Goal: Task Accomplishment & Management: Use online tool/utility

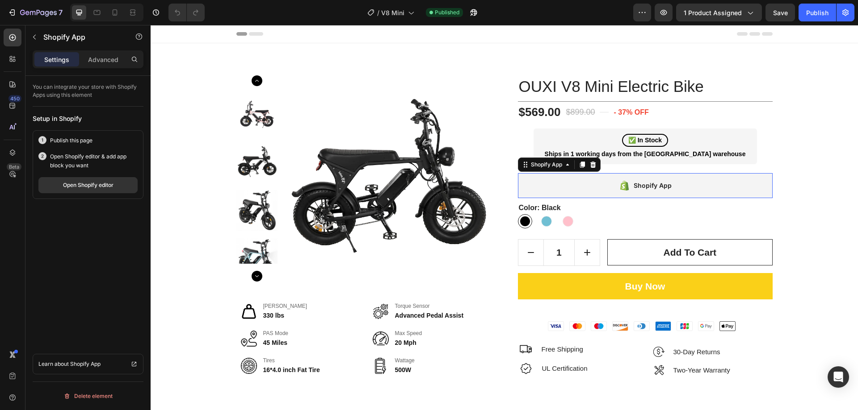
click at [687, 188] on div "Shopify App" at bounding box center [645, 185] width 255 height 25
click at [107, 65] on div "Advanced" at bounding box center [103, 59] width 45 height 14
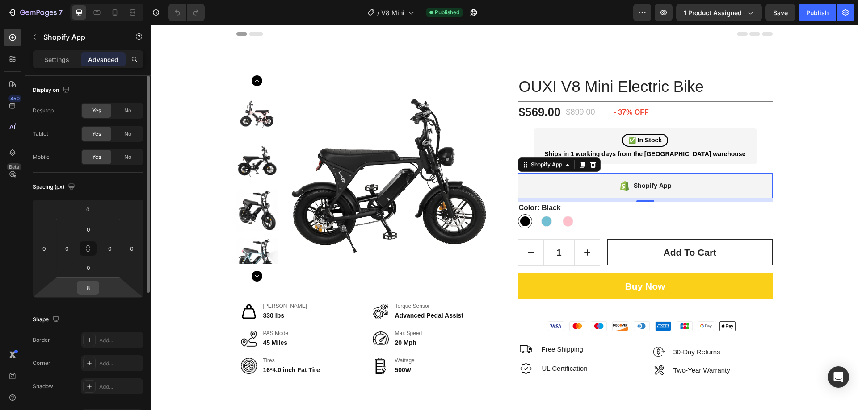
click at [92, 286] on input "8" at bounding box center [88, 287] width 18 height 13
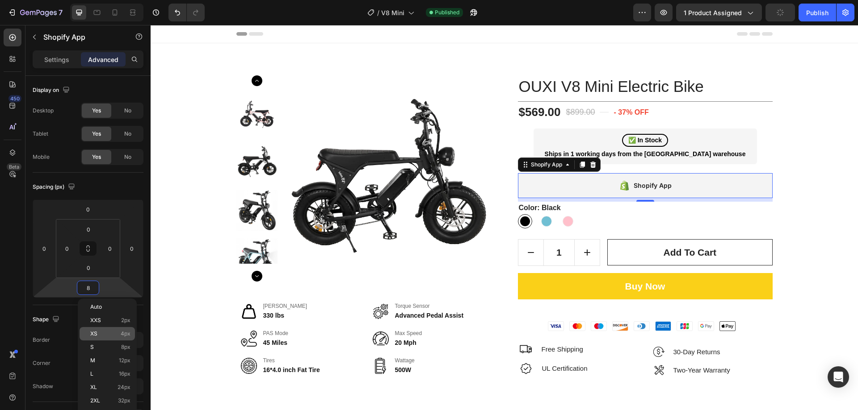
click at [113, 334] on p "XS 4px" at bounding box center [110, 334] width 40 height 6
type input "4"
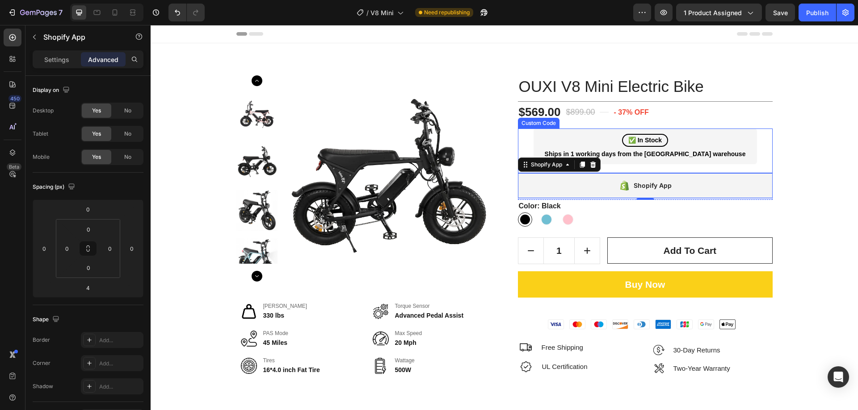
click at [735, 151] on div "Ships in 1 working days from the [GEOGRAPHIC_DATA] warehouse" at bounding box center [645, 154] width 213 height 9
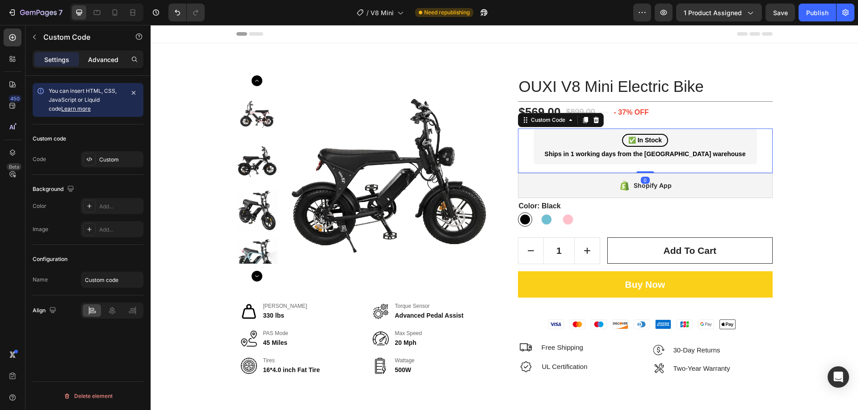
click at [105, 55] on p "Advanced" at bounding box center [103, 59] width 30 height 9
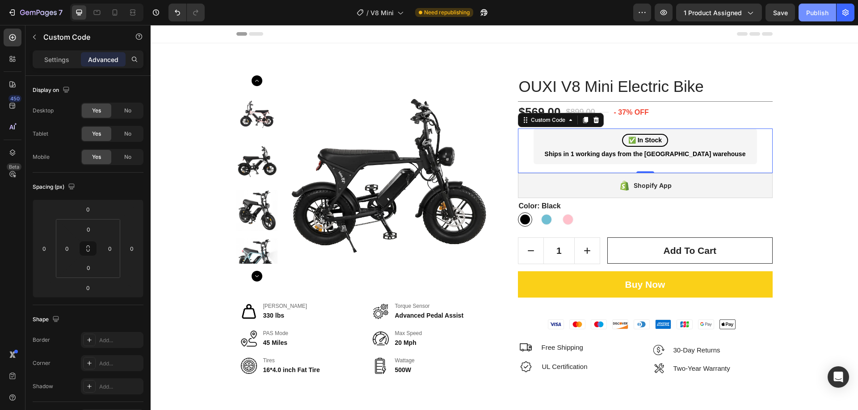
click at [819, 15] on div "Publish" at bounding box center [817, 12] width 22 height 9
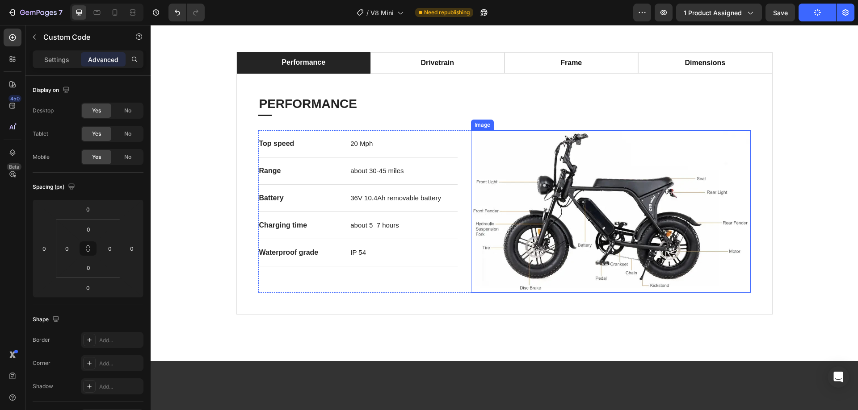
scroll to position [581, 0]
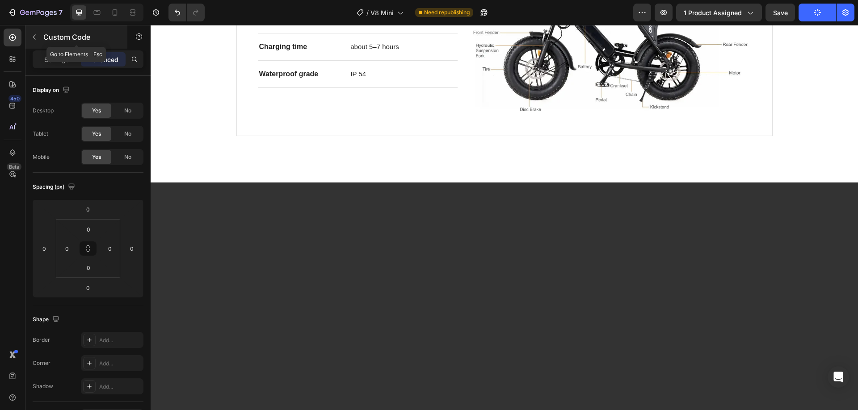
click at [41, 35] on button "button" at bounding box center [34, 37] width 14 height 14
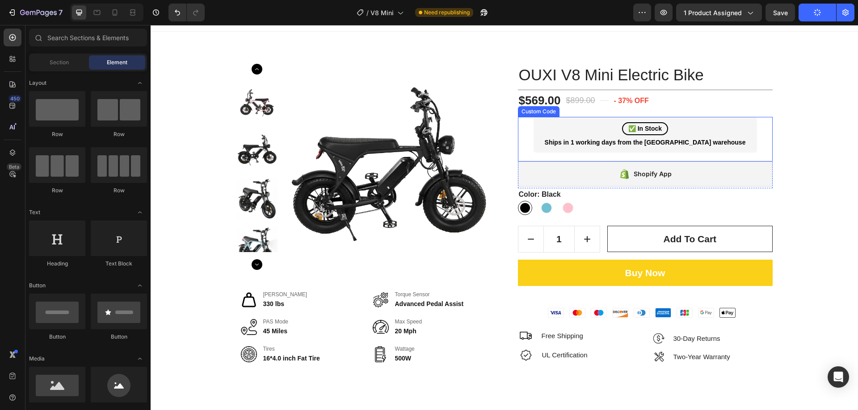
scroll to position [0, 0]
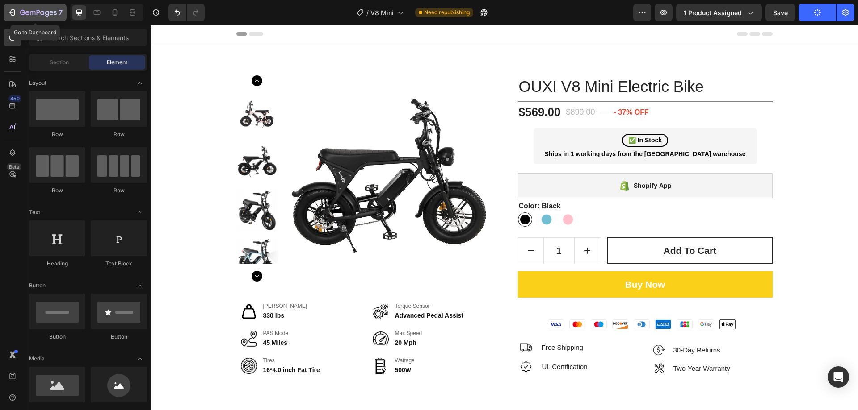
click at [23, 14] on icon "button" at bounding box center [22, 12] width 5 height 5
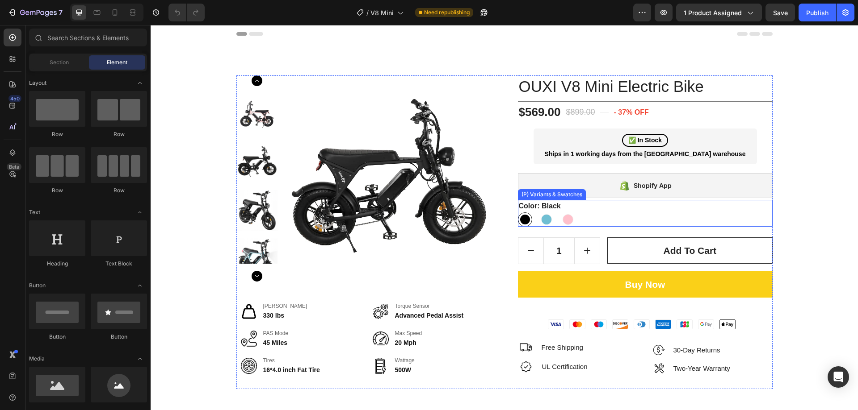
click at [707, 214] on div "Black Black Blue Blue Pink Pink" at bounding box center [645, 220] width 255 height 14
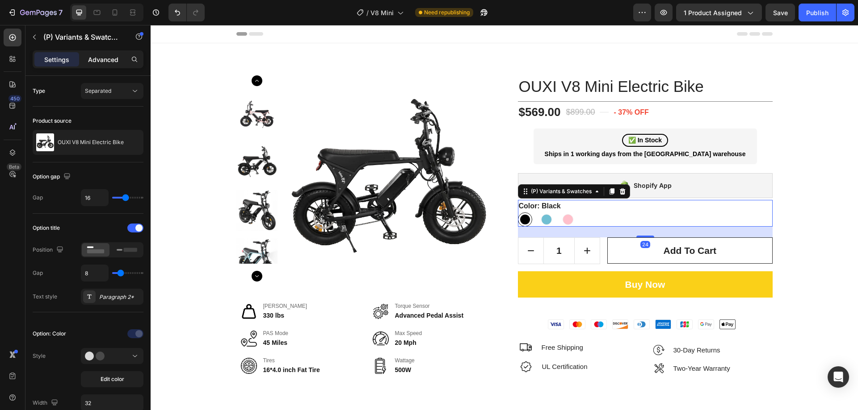
click at [96, 54] on div "Advanced" at bounding box center [103, 59] width 45 height 14
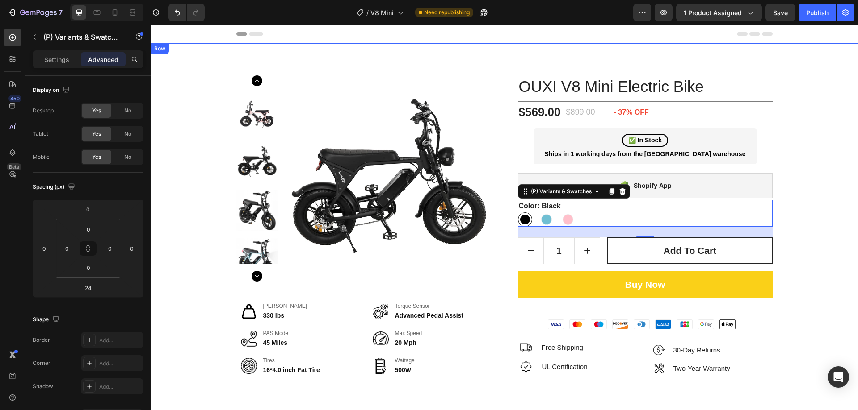
click at [824, 188] on div "Product Images Max Load 330 lbs Torque Sensor Advanced Pedal Assist PAS Mode 45…" at bounding box center [504, 232] width 694 height 314
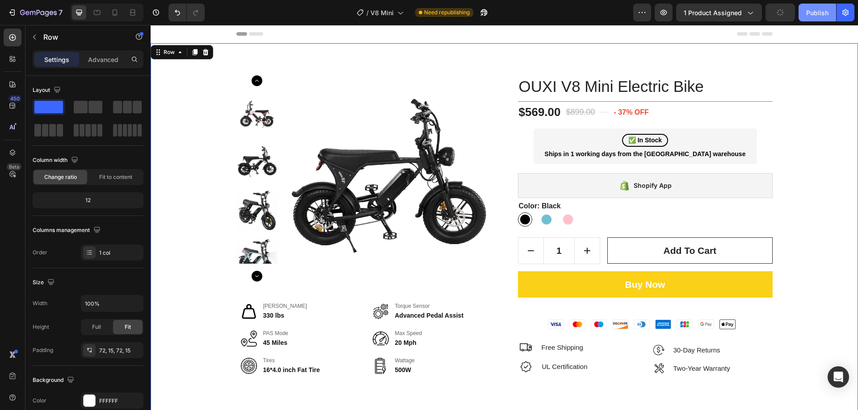
click at [804, 12] on button "Publish" at bounding box center [817, 13] width 38 height 18
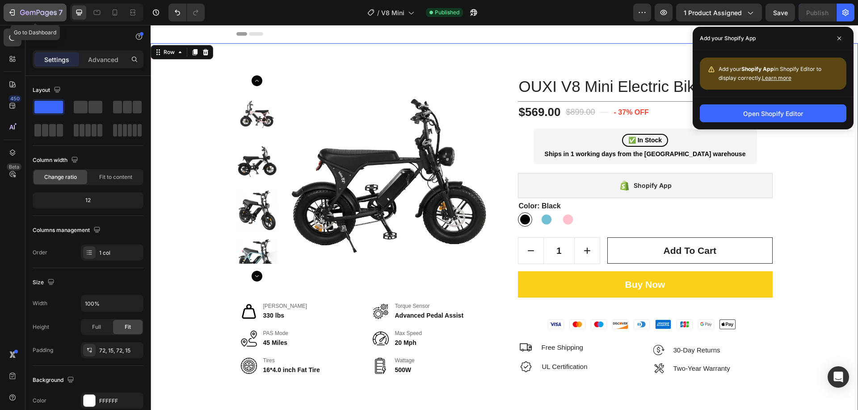
click at [25, 13] on icon "button" at bounding box center [38, 13] width 37 height 8
